Goal: Information Seeking & Learning: Find specific fact

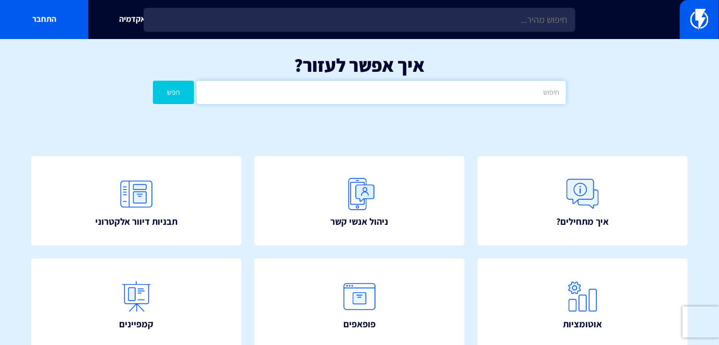
click at [540, 94] on input "text" at bounding box center [381, 92] width 369 height 23
type input "מידות"
click at [189, 96] on button "חפש" at bounding box center [173, 92] width 41 height 23
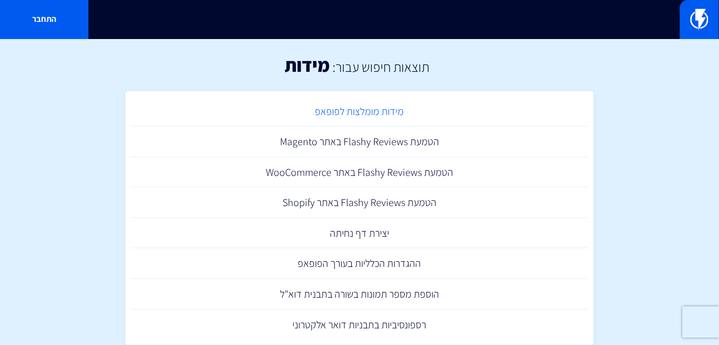
click at [364, 112] on link "מידות מומלצות לפופאפ" at bounding box center [360, 111] width 458 height 31
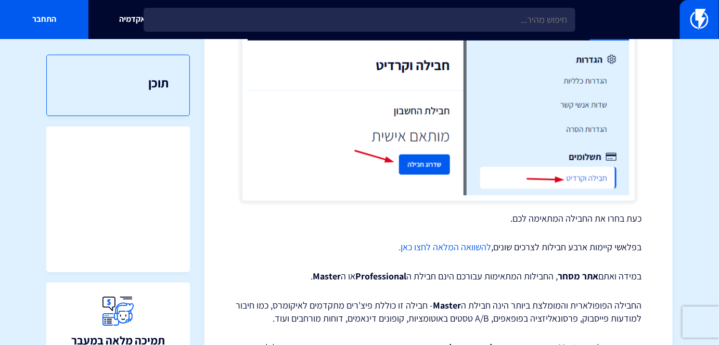
scroll to position [520, 0]
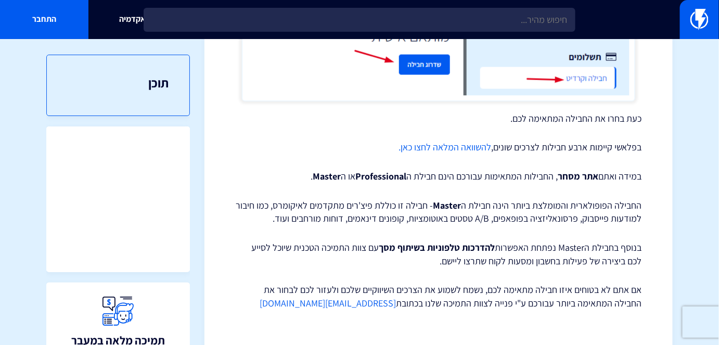
click at [453, 149] on link "להשוואה המלאה לחצו כאן." at bounding box center [445, 148] width 93 height 12
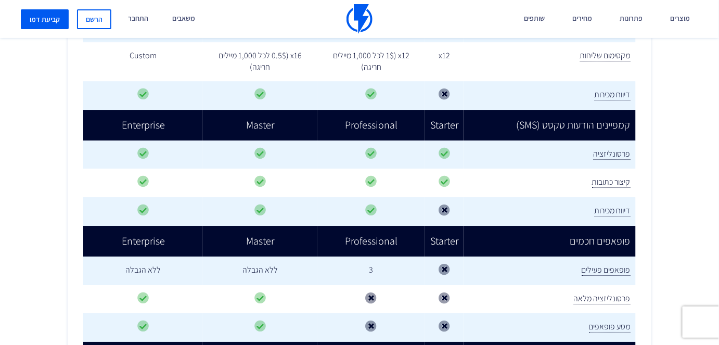
scroll to position [1135, 0]
